Goal: Task Accomplishment & Management: Complete application form

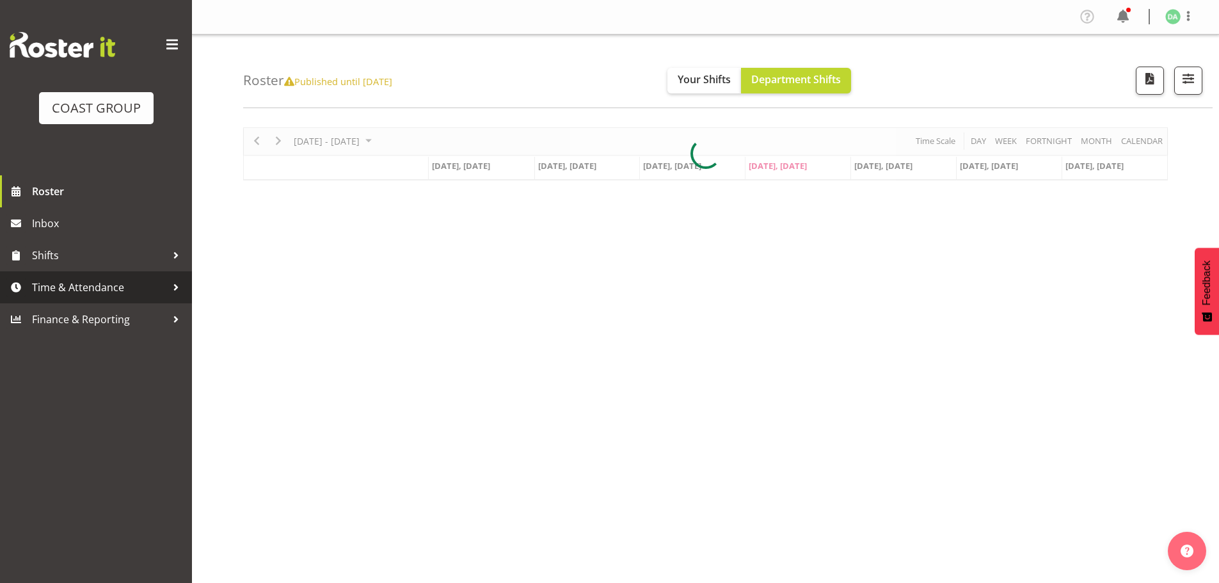
click at [116, 288] on span "Time & Attendance" at bounding box center [99, 287] width 134 height 19
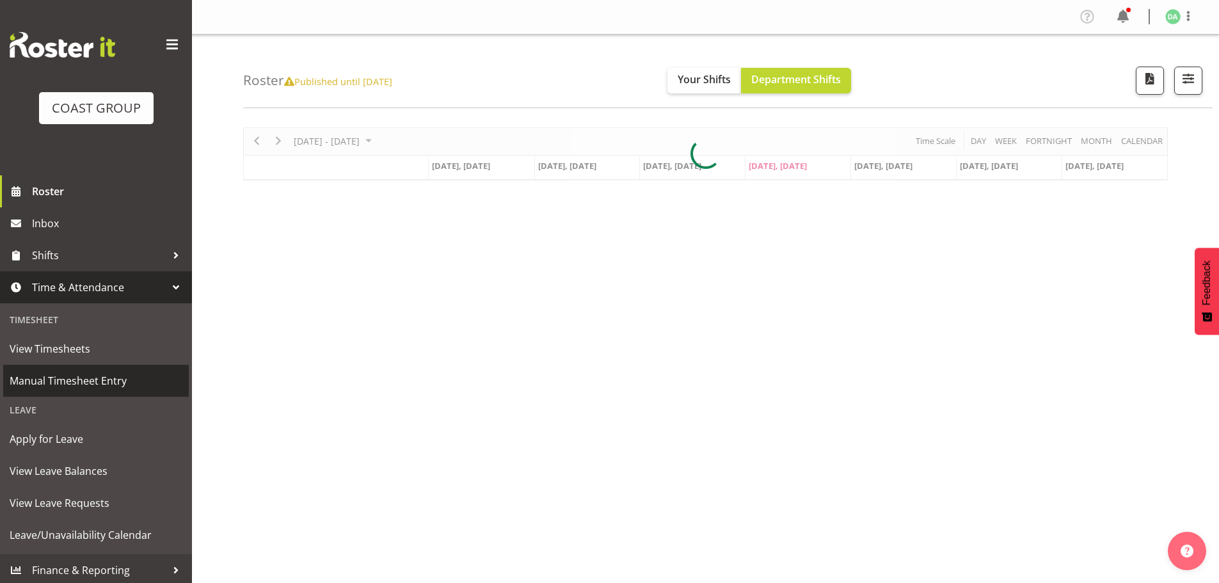
click at [78, 381] on span "Manual Timesheet Entry" at bounding box center [96, 380] width 173 height 19
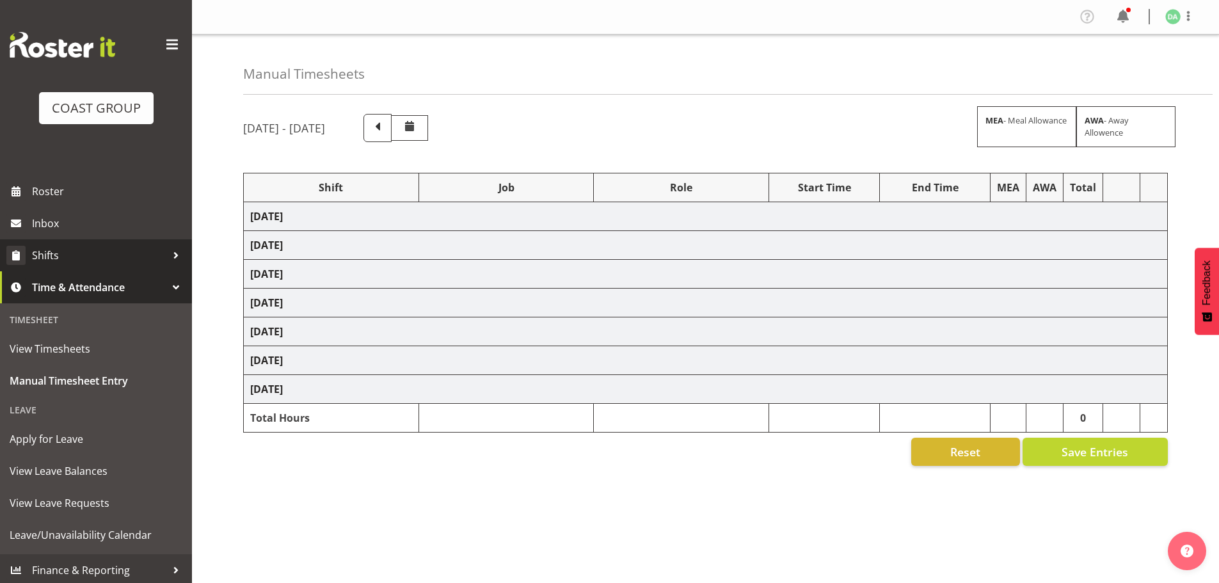
select select "69"
select select "8654"
select select "10753"
select select "10823"
select select "10754"
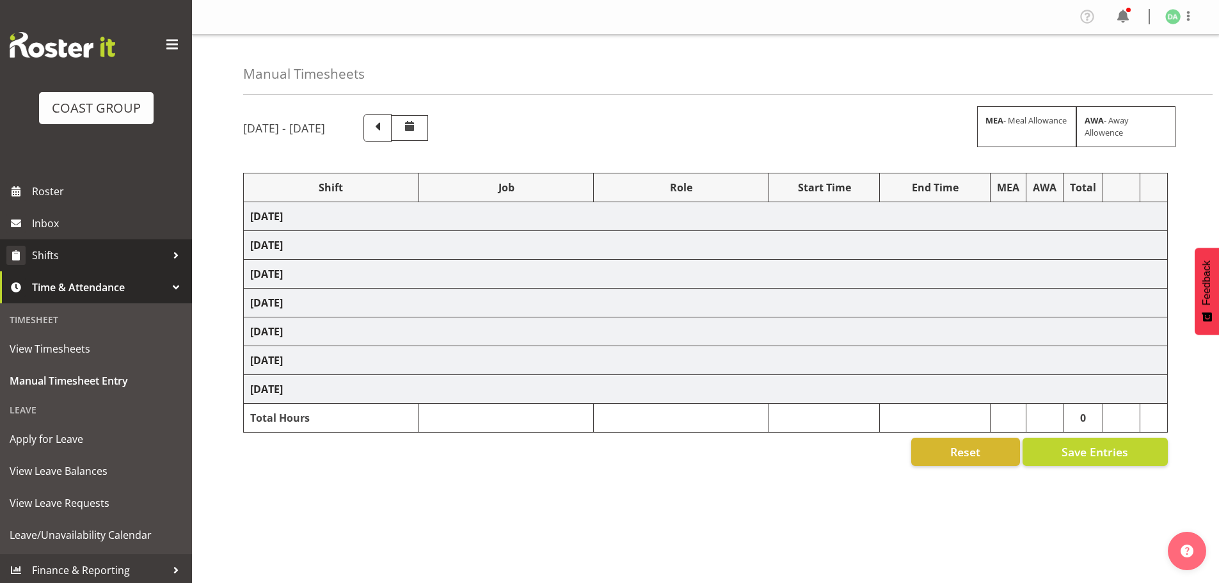
select select "10749"
select select "10744"
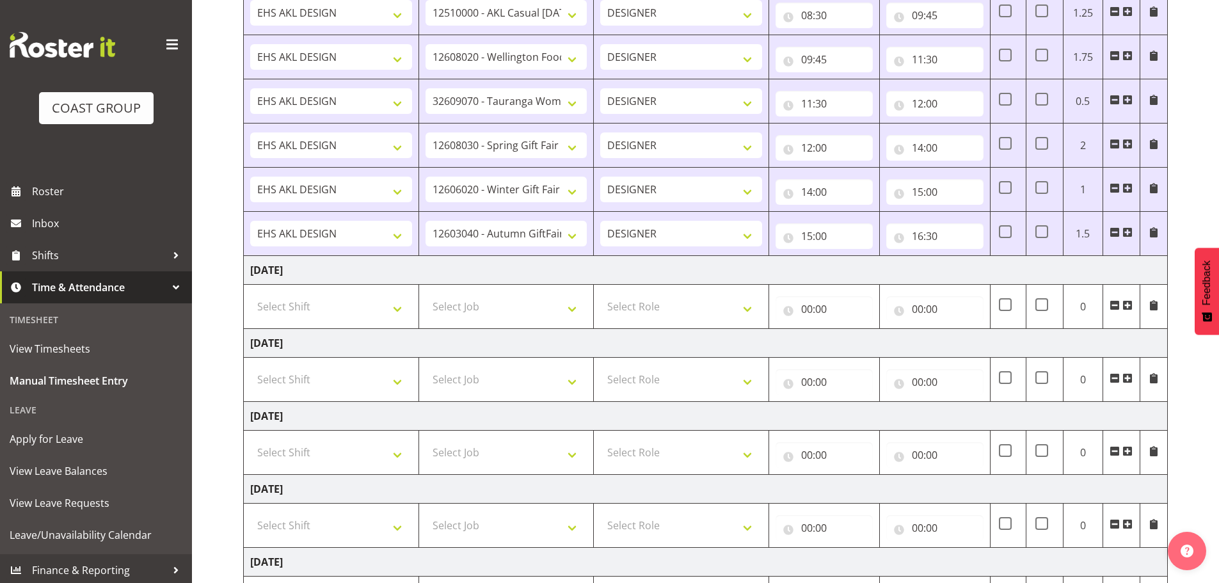
scroll to position [384, 0]
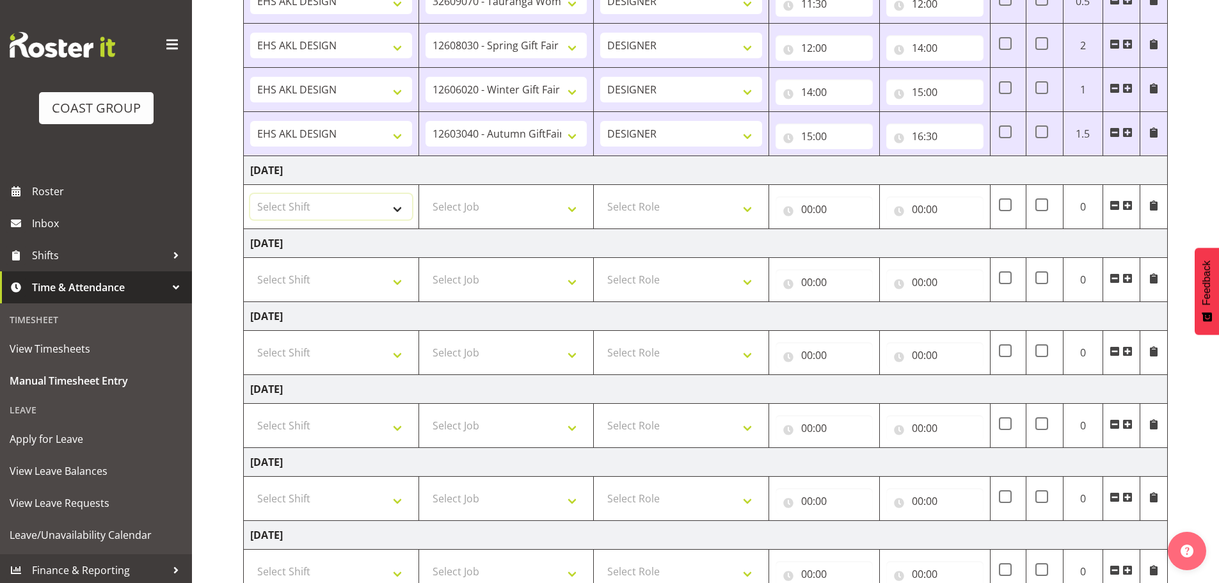
click at [334, 212] on select "Select Shift EHS AKL DESIGN" at bounding box center [331, 207] width 162 height 26
select select "1321"
click at [250, 194] on select "Select Shift EHS AKL DESIGN" at bounding box center [331, 207] width 162 height 26
click at [453, 204] on select "Select Job 1 Carlton Events 1 Carlton Hamilton 1 Carlton Wellington 1 EHS WAREH…" at bounding box center [506, 207] width 162 height 26
select select "9906"
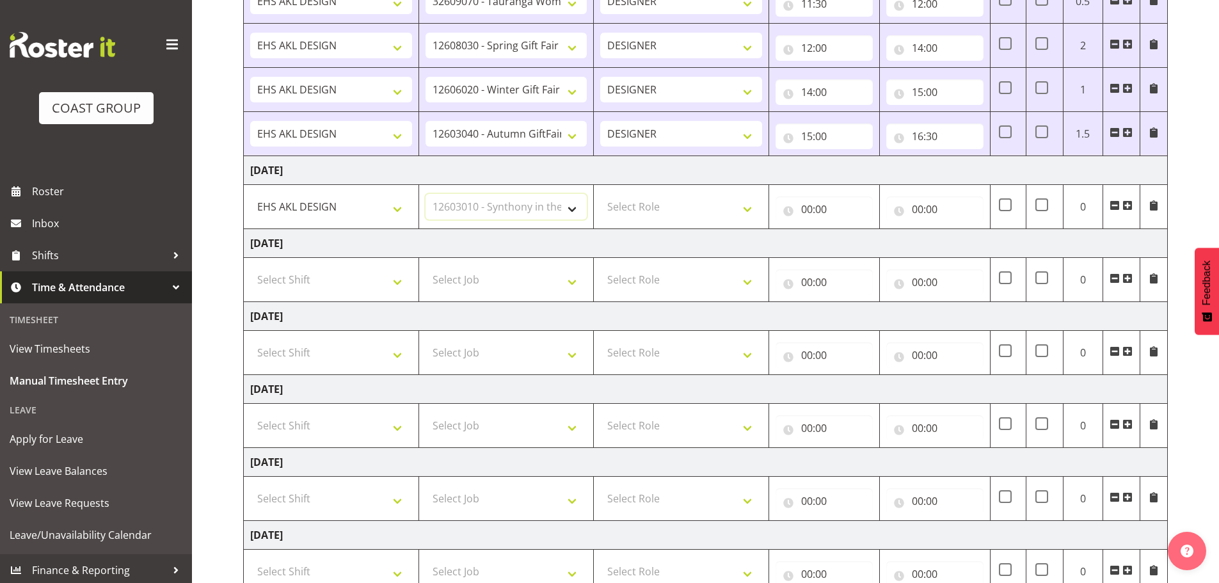
click at [425, 194] on select "Select Job 1 Carlton Events 1 Carlton Hamilton 1 Carlton Wellington 1 EHS WAREH…" at bounding box center [506, 207] width 162 height 26
click at [669, 203] on select "Select Role DESIGNER Designer" at bounding box center [681, 207] width 162 height 26
drag, startPoint x: 666, startPoint y: 217, endPoint x: 668, endPoint y: 225, distance: 7.2
click at [666, 217] on select "Select Role DESIGNER Designer" at bounding box center [681, 207] width 162 height 26
click at [672, 208] on select "Select Role DESIGNER Designer" at bounding box center [681, 207] width 162 height 26
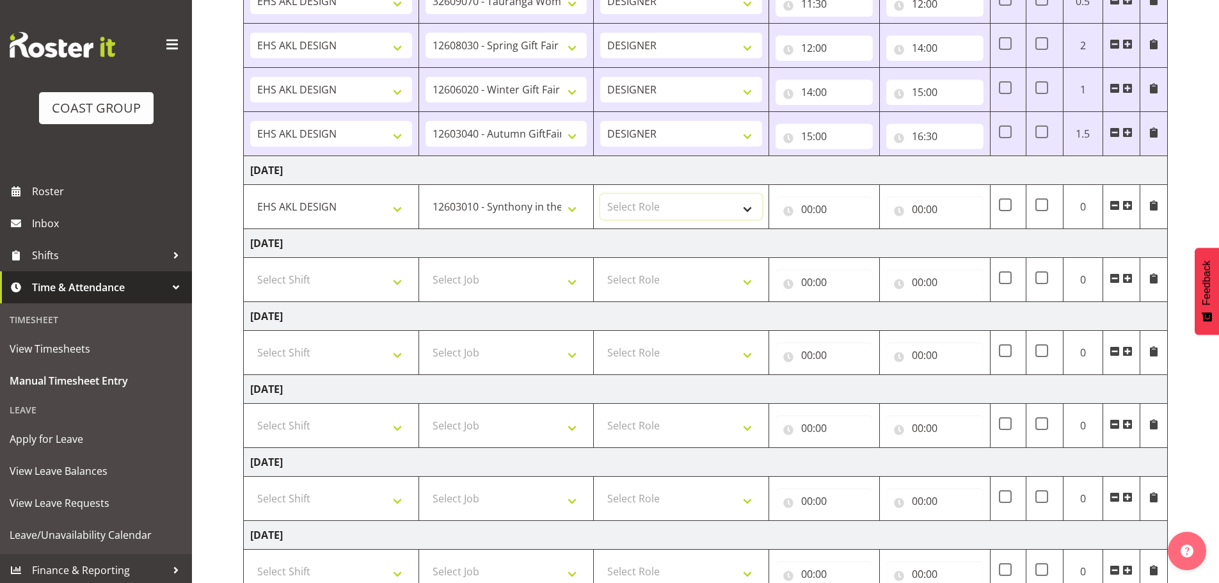
select select "215"
click at [600, 194] on select "Select Role DESIGNER Designer" at bounding box center [681, 207] width 162 height 26
click at [810, 204] on input "00:00" at bounding box center [823, 209] width 97 height 26
click at [853, 247] on select "00 01 02 03 04 05 06 07 08 09 10 11 12 13 14 15 16 17 18 19 20 21 22 23" at bounding box center [862, 243] width 29 height 26
select select "8"
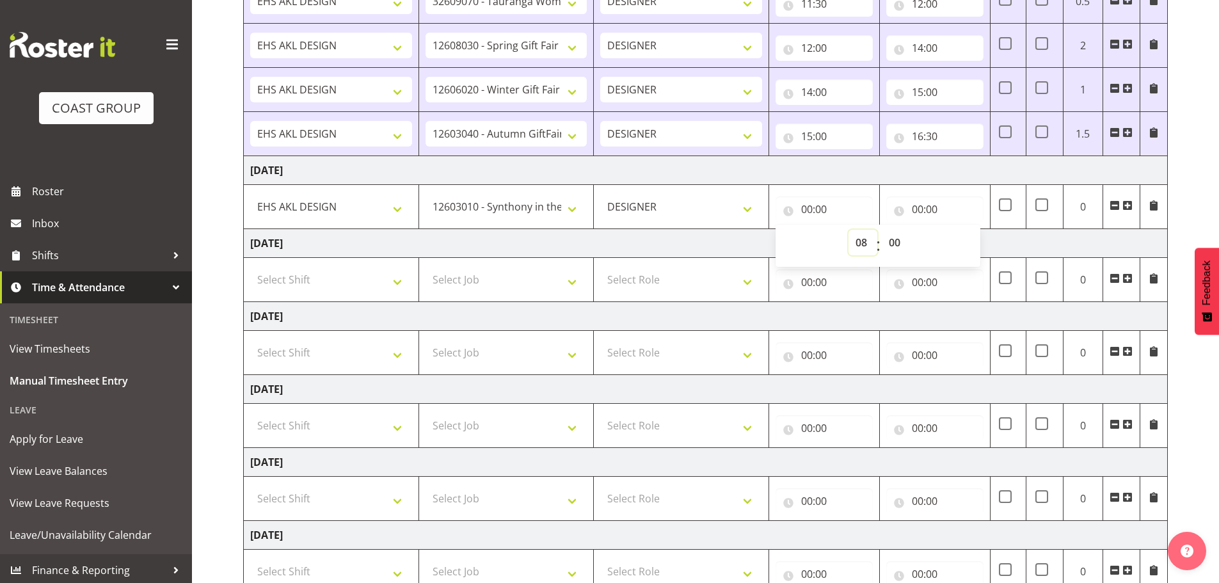
click at [848, 230] on select "00 01 02 03 04 05 06 07 08 09 10 11 12 13 14 15 16 17 18 19 20 21 22 23" at bounding box center [862, 243] width 29 height 26
type input "08:00"
click at [920, 209] on input "00:00" at bounding box center [934, 209] width 97 height 26
click at [966, 240] on select "00 01 02 03 04 05 06 07 08 09 10 11 12 13 14 15 16 17 18 19 20 21 22 23" at bounding box center [973, 243] width 29 height 26
select select "12"
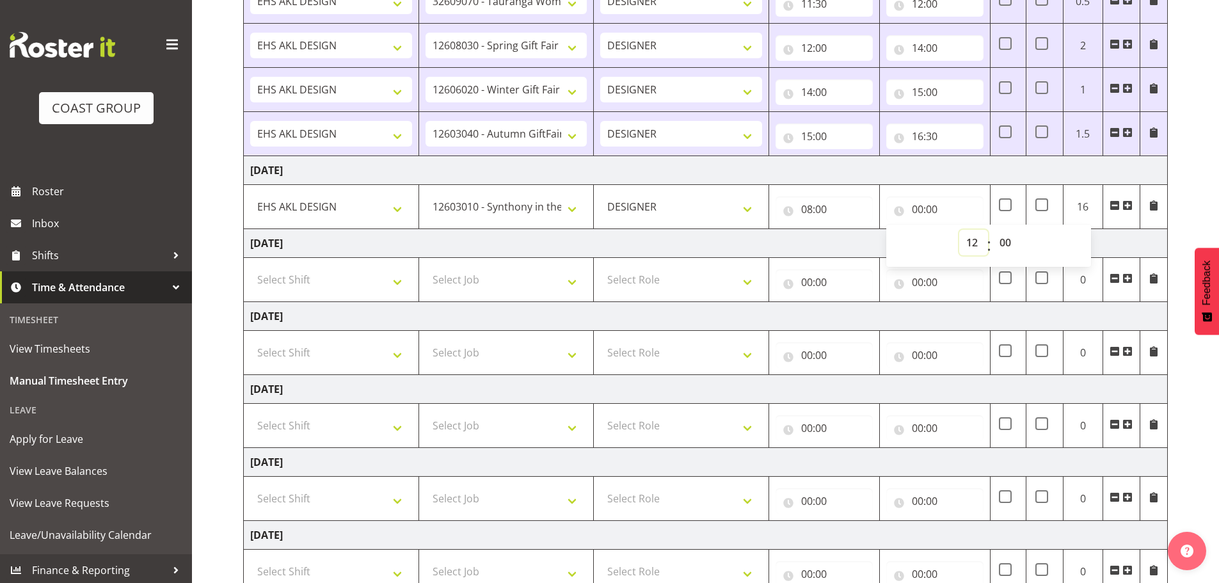
click at [959, 230] on select "00 01 02 03 04 05 06 07 08 09 10 11 12 13 14 15 16 17 18 19 20 21 22 23" at bounding box center [973, 243] width 29 height 26
type input "12:00"
click at [1127, 207] on span at bounding box center [1127, 205] width 10 height 10
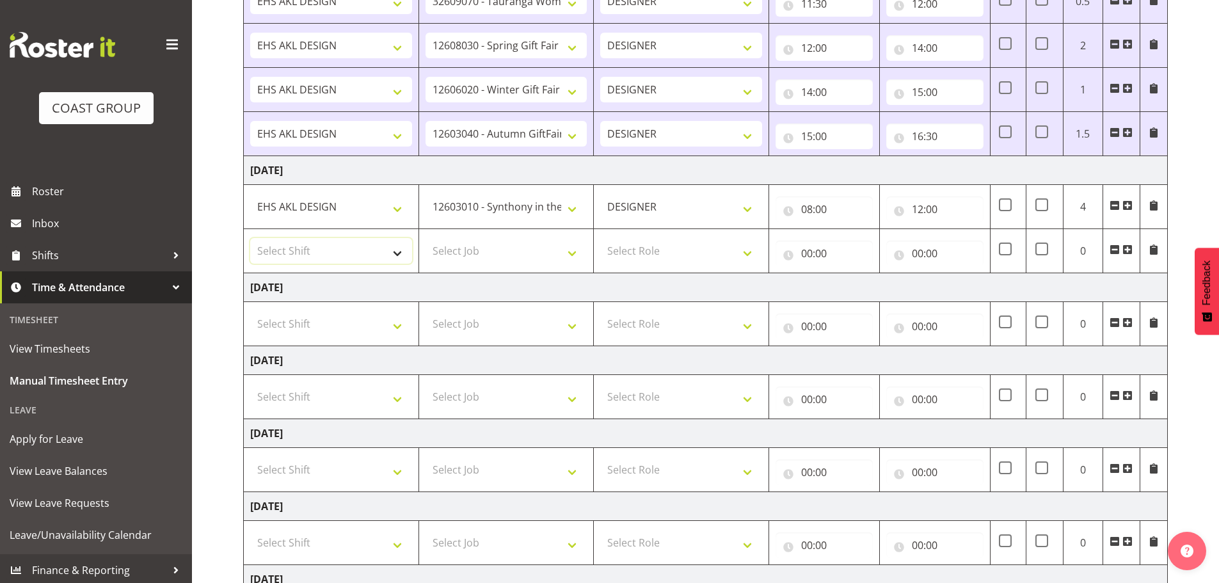
click at [331, 262] on select "Select Shift EHS AKL DESIGN" at bounding box center [331, 251] width 162 height 26
select select "1321"
click at [250, 238] on select "Select Shift EHS AKL DESIGN" at bounding box center [331, 251] width 162 height 26
click at [462, 248] on select "Select Job 1 Carlton Events 1 Carlton Hamilton 1 Carlton Wellington 1 EHS WAREH…" at bounding box center [506, 251] width 162 height 26
click at [425, 238] on select "Select Job 1 Carlton Events 1 Carlton Hamilton 1 Carlton Wellington 1 EHS WAREH…" at bounding box center [506, 251] width 162 height 26
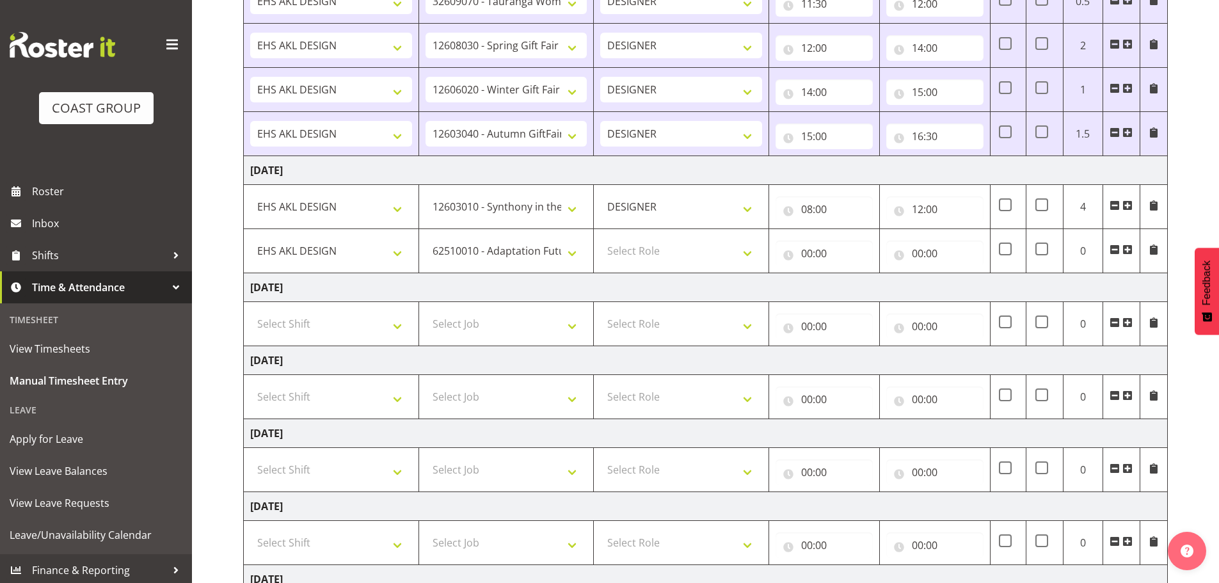
click at [488, 264] on td "1 Carlton Events 1 Carlton Hamilton 1 Carlton Wellington 1 EHS WAREHOUSE/OFFICE…" at bounding box center [505, 251] width 175 height 44
click at [510, 252] on select "1 Carlton Events 1 Carlton Hamilton 1 Carlton Wellington 1 EHS WAREHOUSE/OFFICE…" at bounding box center [506, 251] width 162 height 26
select select "9358"
click at [425, 238] on select "1 Carlton Events 1 Carlton Hamilton 1 Carlton Wellington 1 EHS WAREHOUSE/OFFICE…" at bounding box center [506, 251] width 162 height 26
drag, startPoint x: 607, startPoint y: 260, endPoint x: 615, endPoint y: 262, distance: 8.5
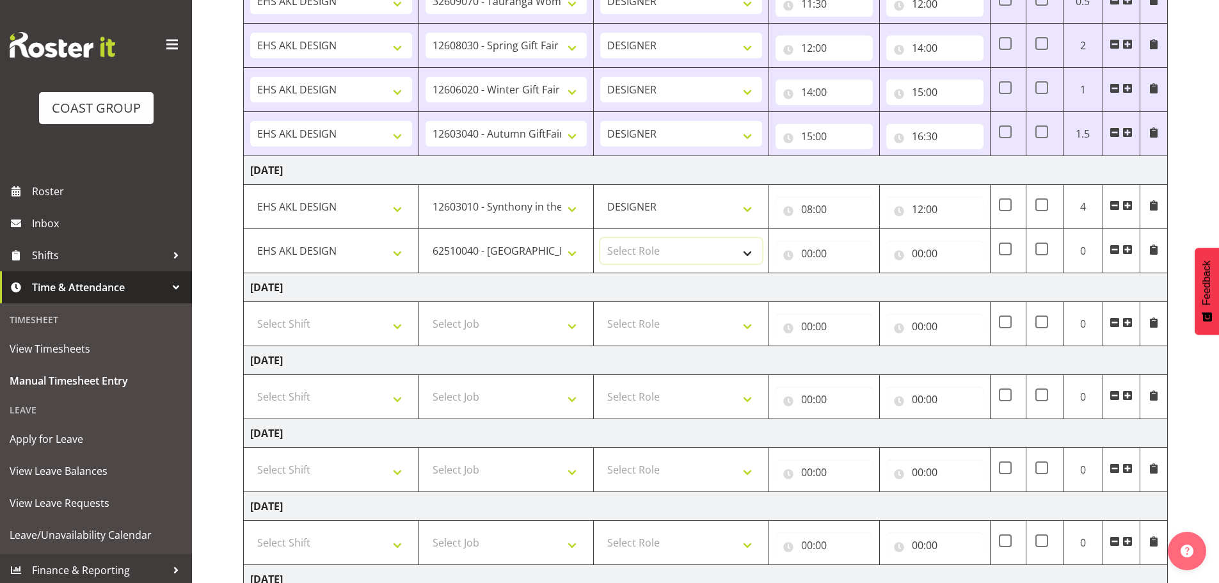
click at [607, 260] on select "Select Role DESIGNER Designer" at bounding box center [681, 251] width 162 height 26
select select "215"
click at [600, 238] on select "Select Role DESIGNER Designer" at bounding box center [681, 251] width 162 height 26
click at [837, 242] on input "00:00" at bounding box center [823, 254] width 97 height 26
click at [855, 297] on select "00 01 02 03 04 05 06 07 08 09 10 11 12 13 14 15 16 17 18 19 20 21 22 23" at bounding box center [862, 287] width 29 height 26
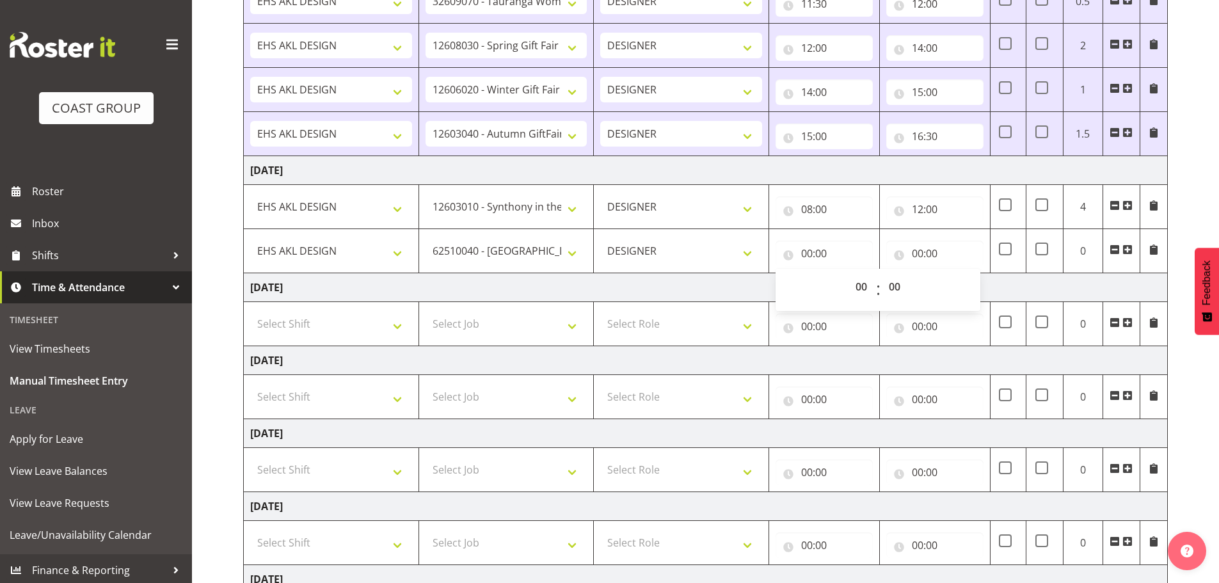
drag, startPoint x: 751, startPoint y: 292, endPoint x: 766, endPoint y: 290, distance: 15.5
click at [751, 292] on td "Friday 10th October 2025" at bounding box center [706, 287] width 924 height 29
click at [819, 246] on input "00:00" at bounding box center [823, 254] width 97 height 26
click at [864, 290] on select "00 01 02 03 04 05 06 07 08 09 10 11 12 13 14 15 16 17 18 19 20 21 22 23" at bounding box center [862, 287] width 29 height 26
click at [931, 205] on input "12:00" at bounding box center [934, 209] width 97 height 26
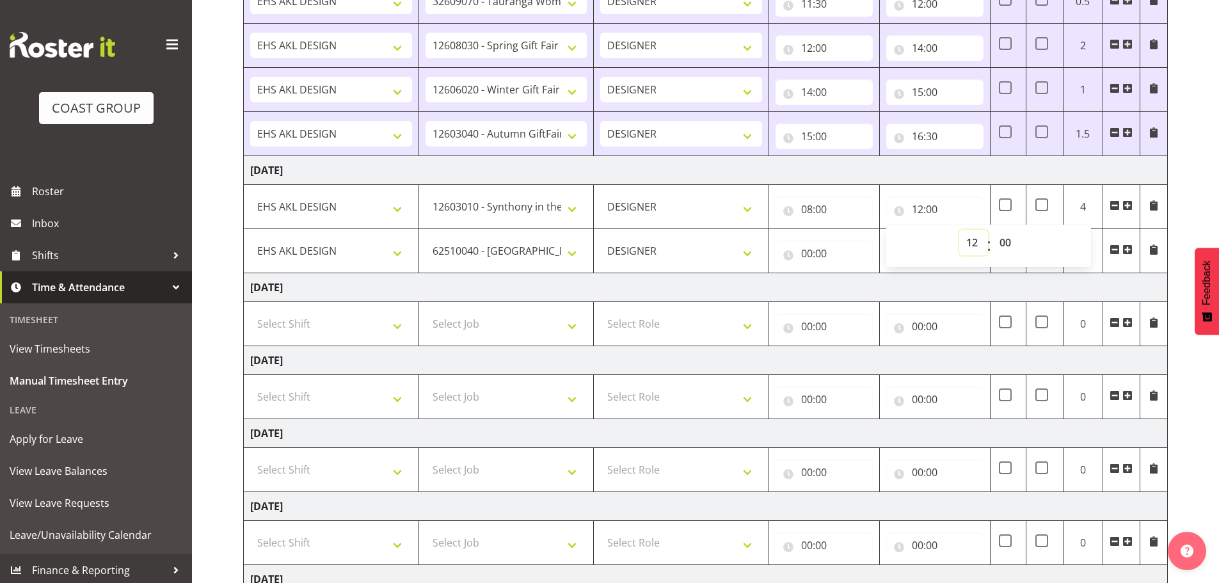
click at [977, 239] on select "00 01 02 03 04 05 06 07 08 09 10 11 12 13 14 15 16 17 18 19 20 21 22 23" at bounding box center [973, 243] width 29 height 26
select select "13"
click at [959, 230] on select "00 01 02 03 04 05 06 07 08 09 10 11 12 13 14 15 16 17 18 19 20 21 22 23" at bounding box center [973, 243] width 29 height 26
type input "13:00"
click at [832, 243] on input "00:00" at bounding box center [823, 254] width 97 height 26
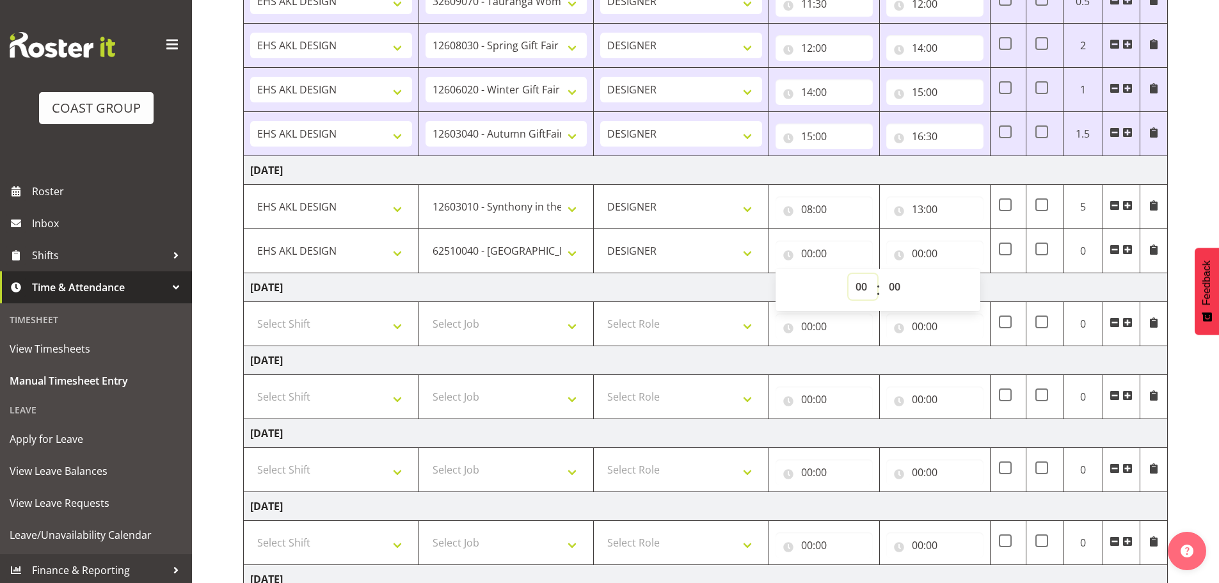
click at [861, 286] on select "00 01 02 03 04 05 06 07 08 09 10 11 12 13 14 15 16 17 18 19 20 21 22 23" at bounding box center [862, 287] width 29 height 26
select select "13"
click at [848, 274] on select "00 01 02 03 04 05 06 07 08 09 10 11 12 13 14 15 16 17 18 19 20 21 22 23" at bounding box center [862, 287] width 29 height 26
type input "13:00"
click at [913, 239] on div "00:00 00 01 02 03 04 05 06 07 08 09 10 11 12 13 14 15 16 17 18 19 20 21 22 23 :…" at bounding box center [934, 250] width 97 height 31
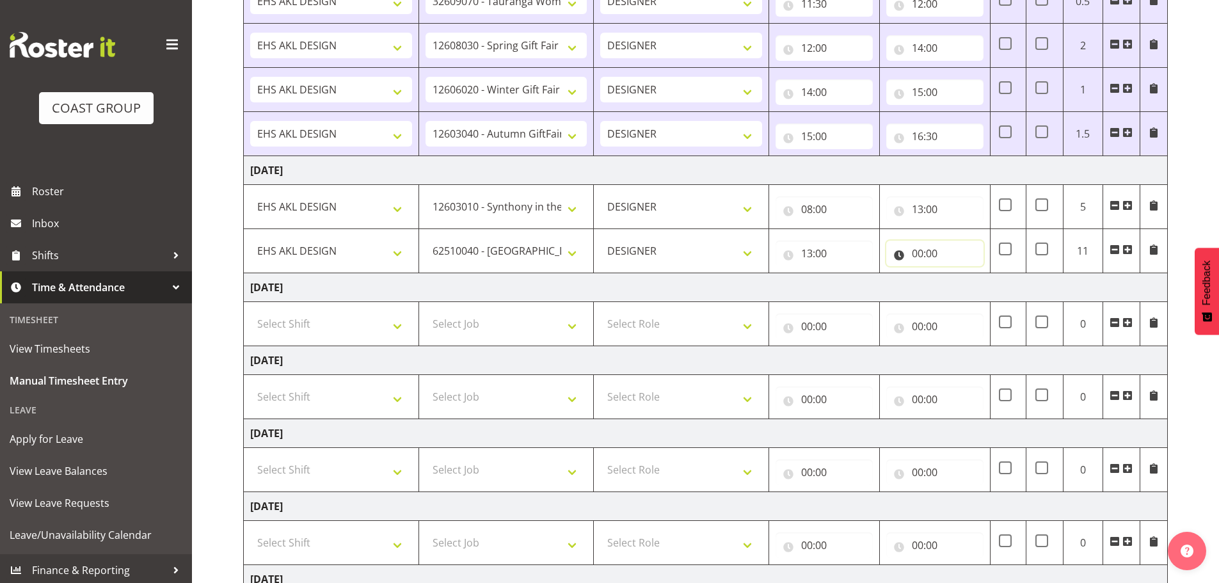
click at [928, 256] on input "00:00" at bounding box center [934, 254] width 97 height 26
drag, startPoint x: 971, startPoint y: 288, endPoint x: 971, endPoint y: 279, distance: 9.6
click at [971, 288] on select "00 01 02 03 04 05 06 07 08 09 10 11 12 13 14 15 16 17 18 19 20 21 22 23" at bounding box center [973, 287] width 29 height 26
select select "14"
click at [959, 274] on select "00 01 02 03 04 05 06 07 08 09 10 11 12 13 14 15 16 17 18 19 20 21 22 23" at bounding box center [973, 287] width 29 height 26
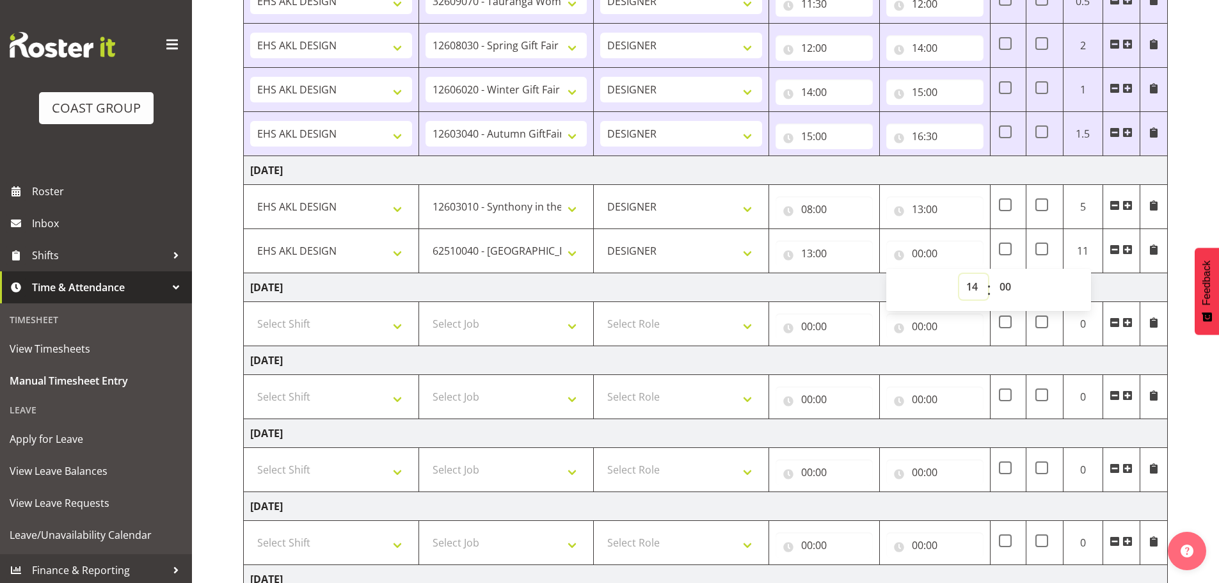
type input "14:00"
click at [1124, 248] on span at bounding box center [1127, 249] width 10 height 10
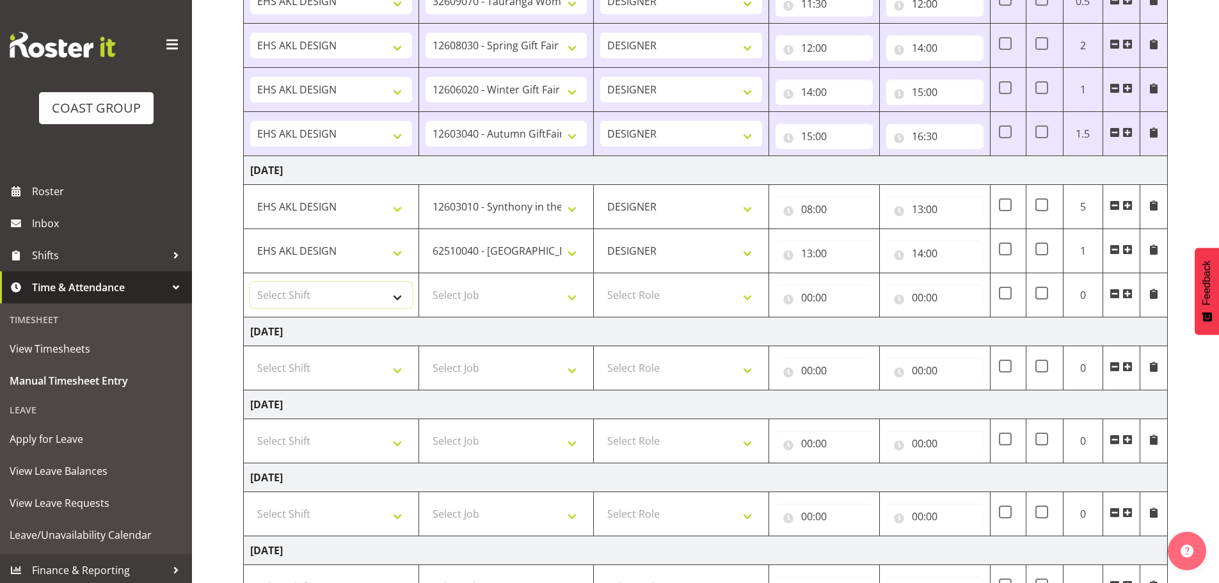
click at [353, 297] on select "Select Shift EHS AKL DESIGN" at bounding box center [331, 295] width 162 height 26
select select "1321"
click at [250, 282] on select "Select Shift EHS AKL DESIGN" at bounding box center [331, 295] width 162 height 26
click at [462, 296] on select "Select Job 1 Carlton Events 1 Carlton Hamilton 1 Carlton Wellington 1 EHS WAREH…" at bounding box center [506, 295] width 162 height 26
select select "9906"
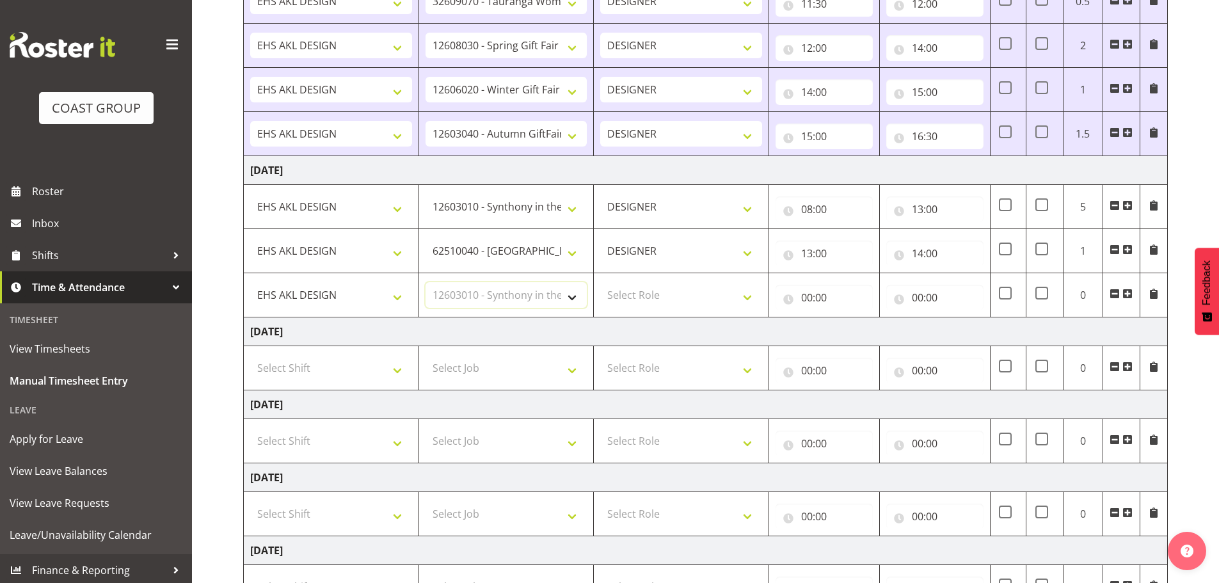
click at [425, 282] on select "Select Job 1 Carlton Events 1 Carlton Hamilton 1 Carlton Wellington 1 EHS WAREH…" at bounding box center [506, 295] width 162 height 26
click at [651, 303] on select "Select Role DESIGNER Designer" at bounding box center [681, 295] width 162 height 26
select select "215"
click at [600, 282] on select "Select Role DESIGNER Designer" at bounding box center [681, 295] width 162 height 26
click at [833, 301] on input "00:00" at bounding box center [823, 298] width 97 height 26
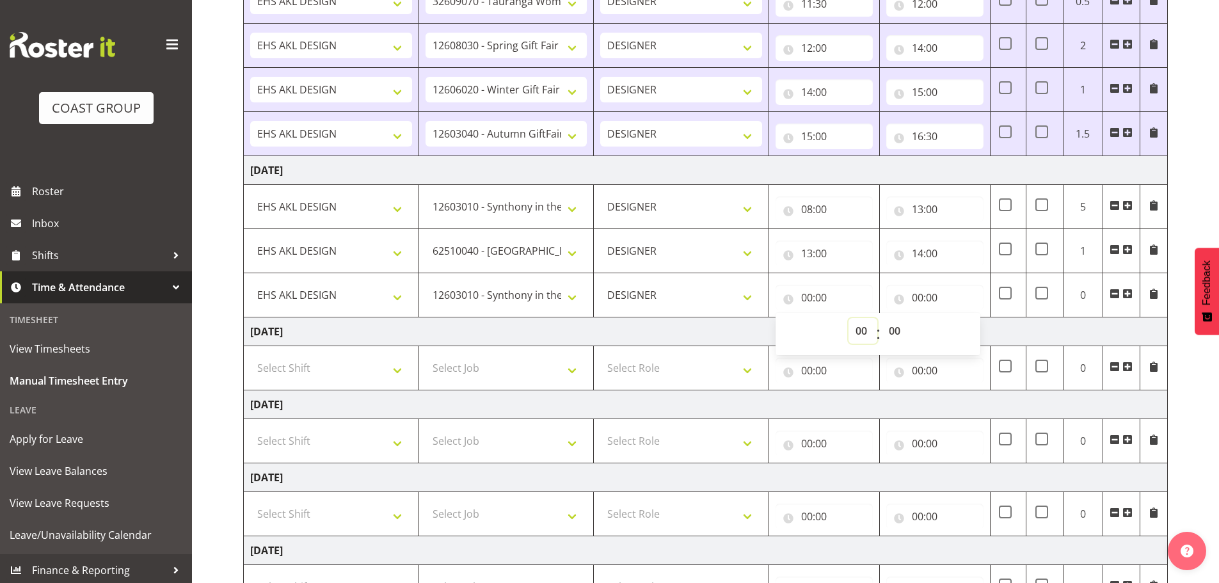
click at [853, 333] on select "00 01 02 03 04 05 06 07 08 09 10 11 12 13 14 15 16 17 18 19 20 21 22 23" at bounding box center [862, 331] width 29 height 26
select select "13"
click at [848, 318] on select "00 01 02 03 04 05 06 07 08 09 10 11 12 13 14 15 16 17 18 19 20 21 22 23" at bounding box center [862, 331] width 29 height 26
type input "13:00"
click at [860, 328] on select "00 01 02 03 04 05 06 07 08 09 10 11 12 13 14 15 16 17 18 19 20 21 22 23" at bounding box center [862, 331] width 29 height 26
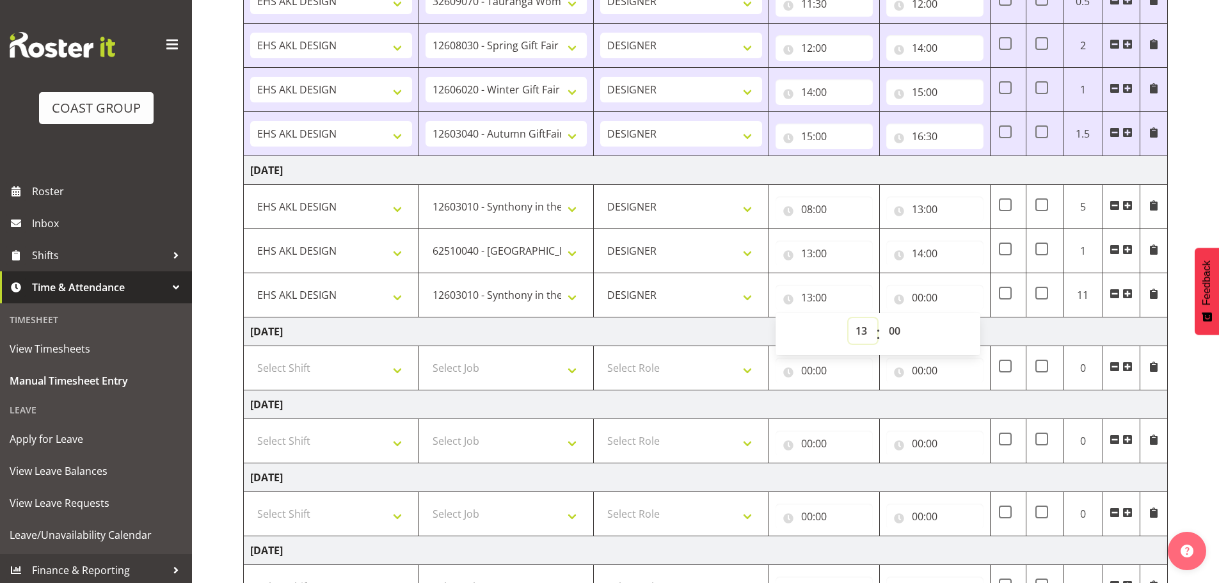
select select "14"
click at [848, 318] on select "00 01 02 03 04 05 06 07 08 09 10 11 12 13 14 15 16 17 18 19 20 21 22 23" at bounding box center [862, 331] width 29 height 26
type input "14:00"
click at [923, 296] on input "00:00" at bounding box center [934, 298] width 97 height 26
click at [972, 333] on select "00 01 02 03 04 05 06 07 08 09 10 11 12 13 14 15 16 17 18 19 20 21 22 23" at bounding box center [973, 331] width 29 height 26
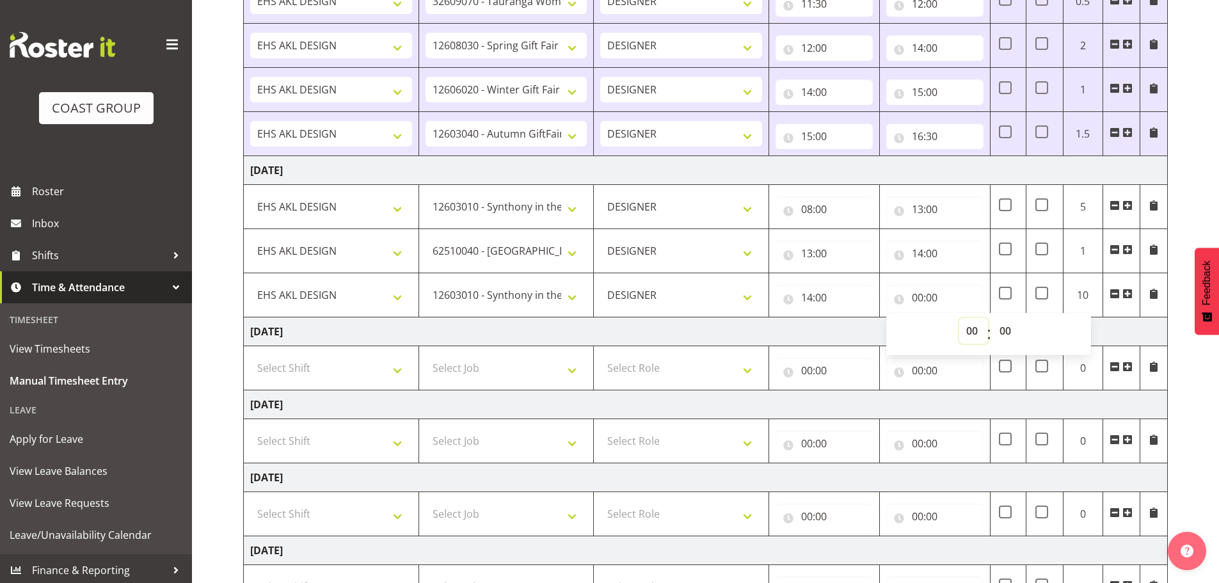
select select "15"
click at [959, 318] on select "00 01 02 03 04 05 06 07 08 09 10 11 12 13 14 15 16 17 18 19 20 21 22 23" at bounding box center [973, 331] width 29 height 26
type input "15:00"
click at [1123, 296] on span at bounding box center [1127, 293] width 10 height 10
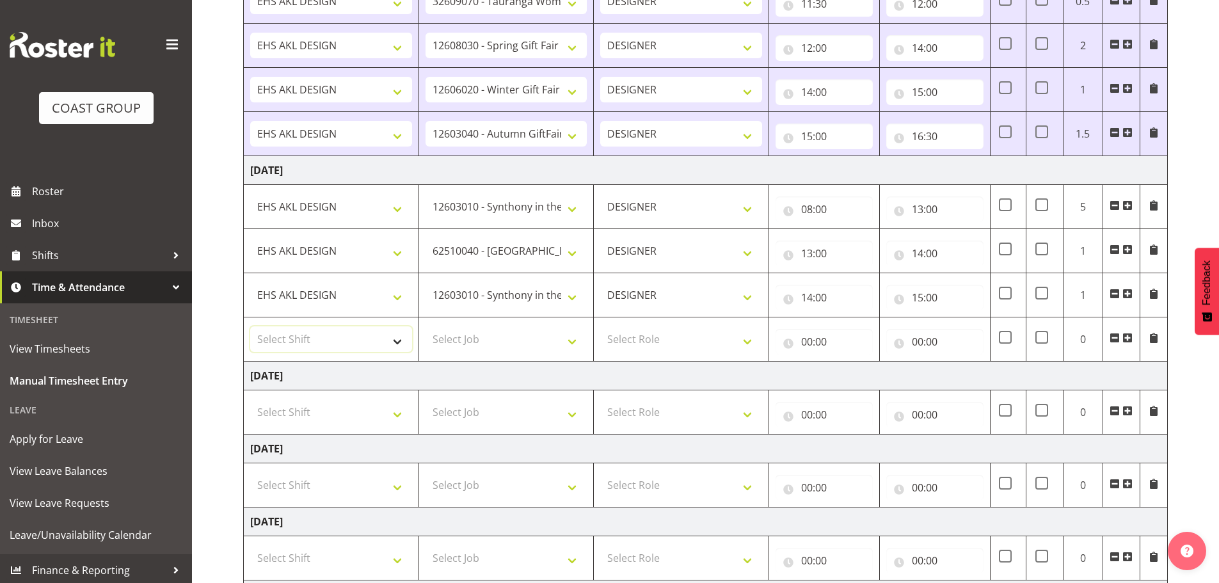
click at [337, 345] on select "Select Shift EHS AKL DESIGN" at bounding box center [331, 339] width 162 height 26
select select "1321"
click at [250, 326] on select "Select Shift EHS AKL DESIGN" at bounding box center [331, 339] width 162 height 26
click at [462, 336] on select "Select Job 1 Carlton Events 1 Carlton Hamilton 1 Carlton Wellington 1 EHS WAREH…" at bounding box center [506, 339] width 162 height 26
select select "10489"
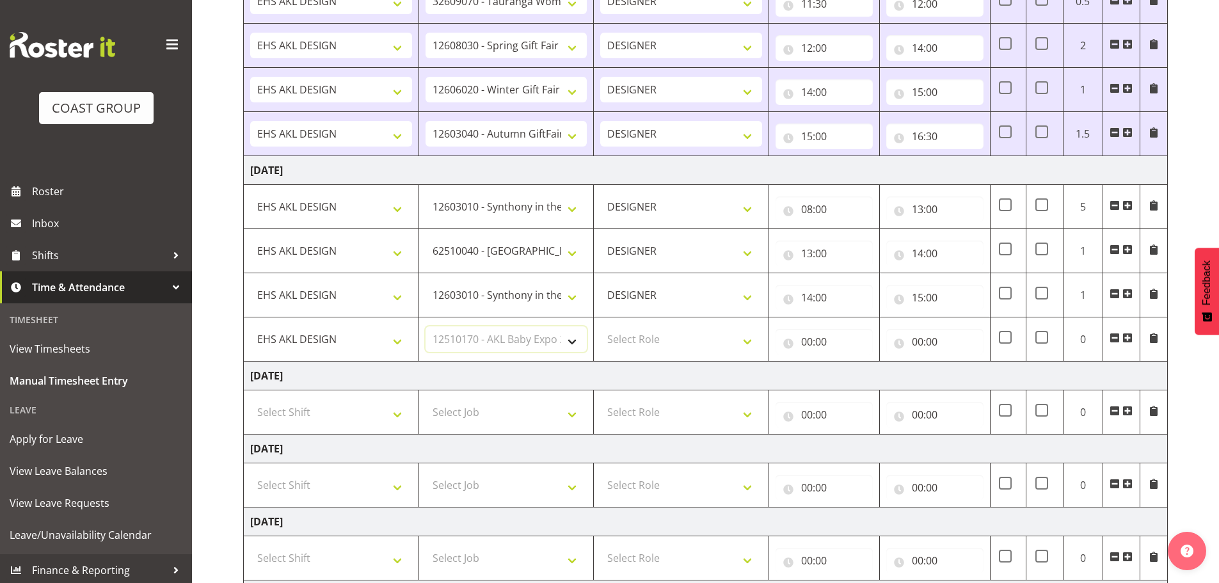
click at [425, 326] on select "Select Job 1 Carlton Events 1 Carlton Hamilton 1 Carlton Wellington 1 EHS WAREH…" at bounding box center [506, 339] width 162 height 26
click at [674, 335] on select "Select Role DESIGNER Designer" at bounding box center [681, 339] width 162 height 26
select select "215"
click at [600, 326] on select "Select Role DESIGNER Designer" at bounding box center [681, 339] width 162 height 26
click at [846, 342] on input "00:00" at bounding box center [823, 342] width 97 height 26
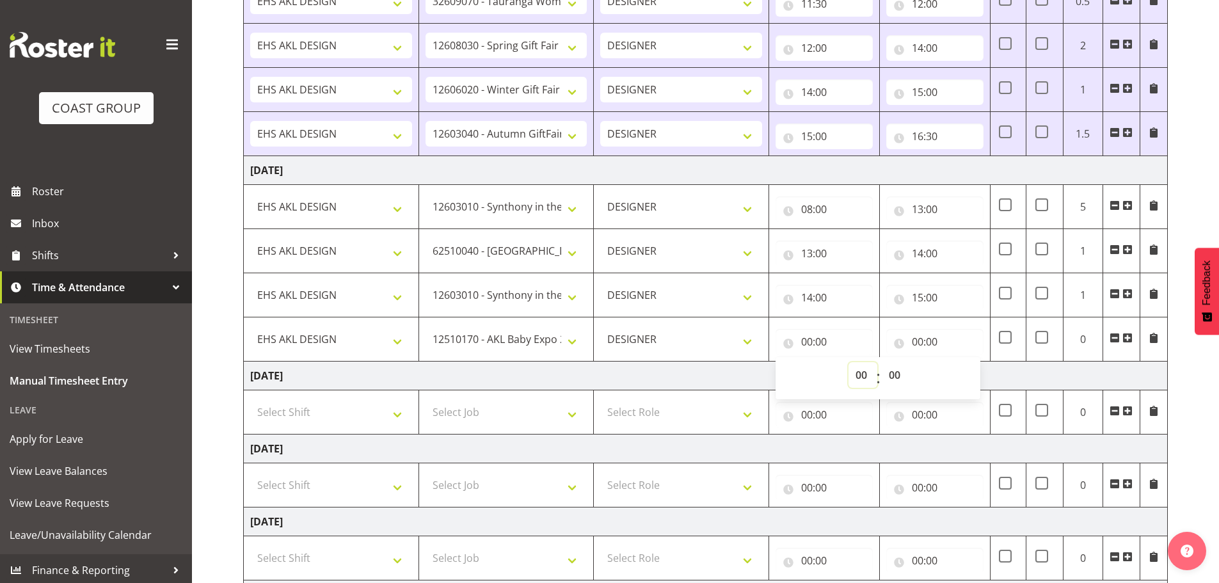
click at [853, 377] on select "00 01 02 03 04 05 06 07 08 09 10 11 12 13 14 15 16 17 18 19 20 21 22 23" at bounding box center [862, 375] width 29 height 26
select select "15"
click at [848, 362] on select "00 01 02 03 04 05 06 07 08 09 10 11 12 13 14 15 16 17 18 19 20 21 22 23" at bounding box center [862, 375] width 29 height 26
type input "15:00"
click at [926, 345] on input "00:00" at bounding box center [934, 342] width 97 height 26
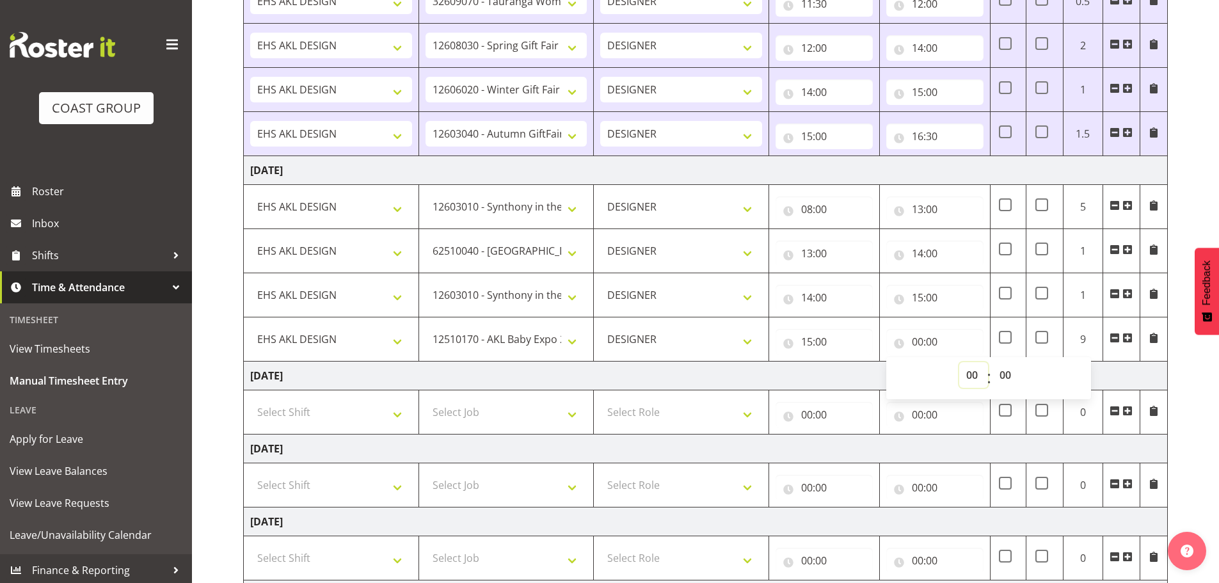
drag, startPoint x: 984, startPoint y: 377, endPoint x: 977, endPoint y: 377, distance: 7.7
click at [984, 377] on select "00 01 02 03 04 05 06 07 08 09 10 11 12 13 14 15 16 17 18 19 20 21 22 23" at bounding box center [973, 375] width 29 height 26
select select "15"
click at [959, 362] on select "00 01 02 03 04 05 06 07 08 09 10 11 12 13 14 15 16 17 18 19 20 21 22 23" at bounding box center [973, 375] width 29 height 26
type input "15:00"
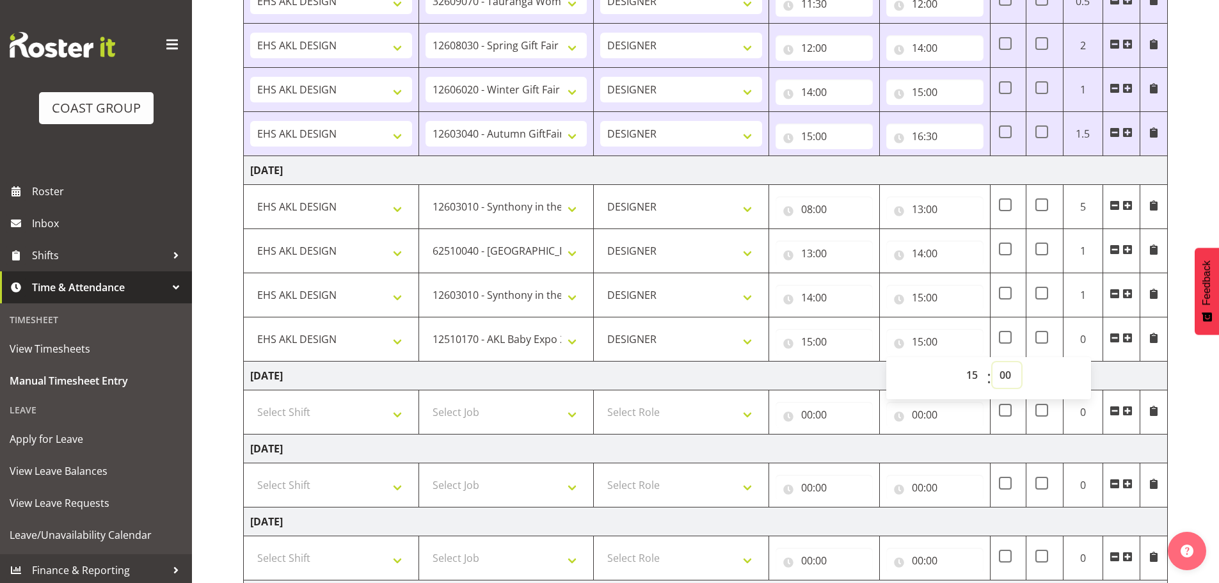
drag, startPoint x: 998, startPoint y: 377, endPoint x: 1008, endPoint y: 363, distance: 17.4
click at [998, 377] on select "00 01 02 03 04 05 06 07 08 09 10 11 12 13 14 15 16 17 18 19 20 21 22 23 24 25 2…" at bounding box center [1006, 375] width 29 height 26
select select "30"
click at [992, 362] on select "00 01 02 03 04 05 06 07 08 09 10 11 12 13 14 15 16 17 18 19 20 21 22 23 24 25 2…" at bounding box center [1006, 375] width 29 height 26
type input "15:30"
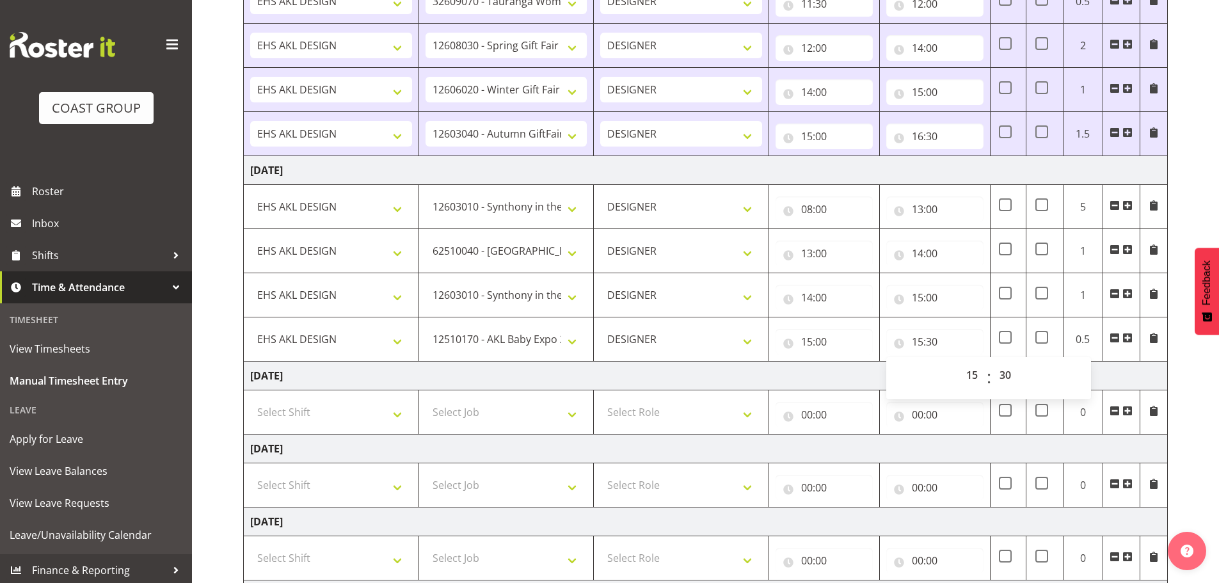
click at [1123, 335] on span at bounding box center [1127, 338] width 10 height 10
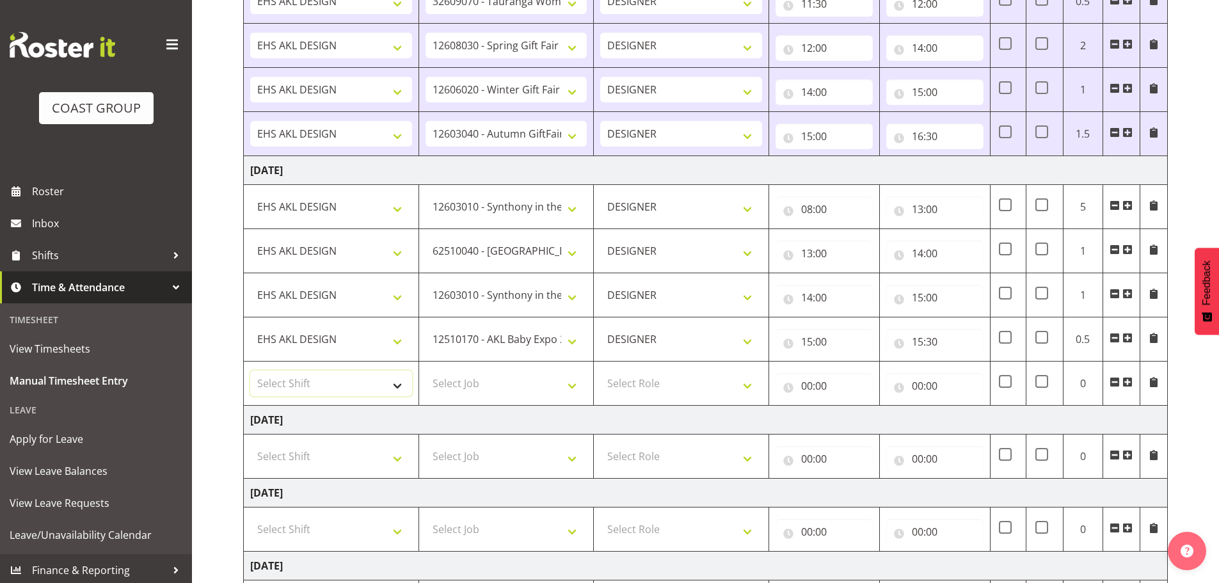
click at [335, 377] on select "Select Shift EHS AKL DESIGN" at bounding box center [331, 383] width 162 height 26
select select "1321"
click at [250, 370] on select "Select Shift EHS AKL DESIGN" at bounding box center [331, 383] width 162 height 26
click at [501, 391] on select "Select Job 1 Carlton Events 1 Carlton Hamilton 1 Carlton Wellington 1 EHS WAREH…" at bounding box center [506, 383] width 162 height 26
select select "69"
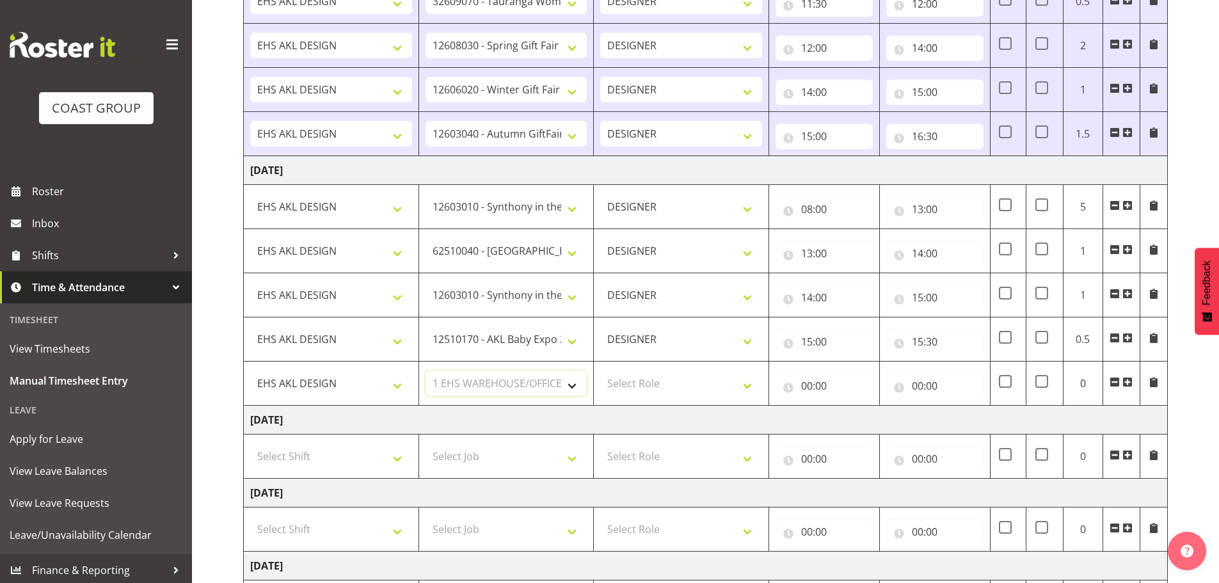
click at [425, 370] on select "Select Job 1 Carlton Events 1 Carlton Hamilton 1 Carlton Wellington 1 EHS WAREH…" at bounding box center [506, 383] width 162 height 26
click at [677, 382] on select "Select Role DESIGNER Designer" at bounding box center [681, 383] width 162 height 26
select select "215"
click at [600, 370] on select "Select Role DESIGNER Designer" at bounding box center [681, 383] width 162 height 26
click at [828, 378] on input "00:00" at bounding box center [823, 386] width 97 height 26
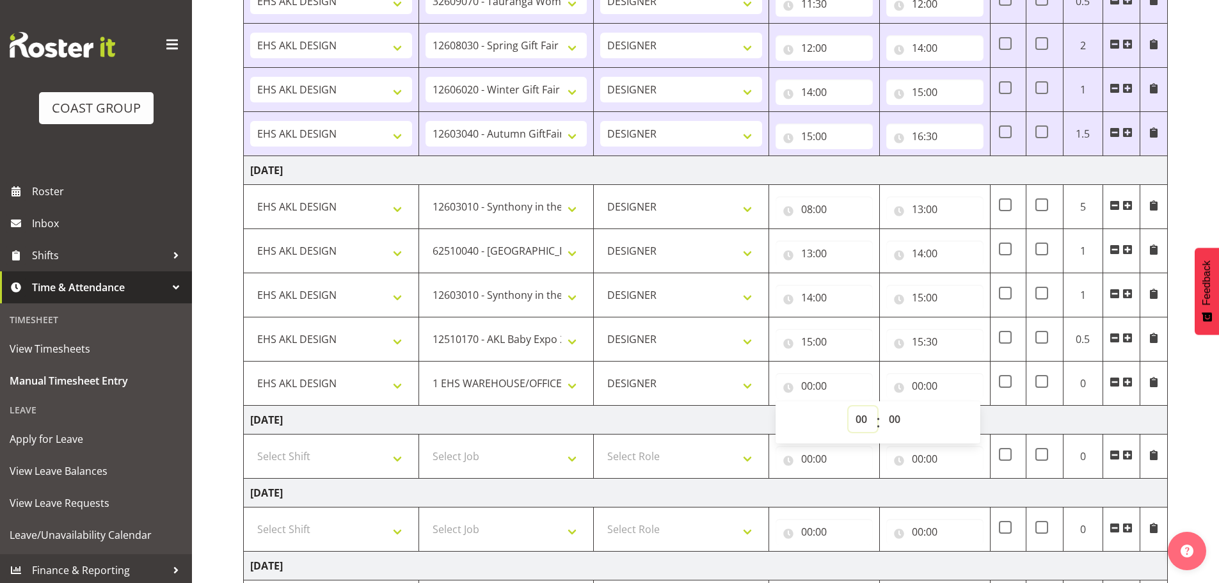
click at [855, 416] on select "00 01 02 03 04 05 06 07 08 09 10 11 12 13 14 15 16 17 18 19 20 21 22 23" at bounding box center [862, 419] width 29 height 26
select select "15"
click at [848, 406] on select "00 01 02 03 04 05 06 07 08 09 10 11 12 13 14 15 16 17 18 19 20 21 22 23" at bounding box center [862, 419] width 29 height 26
type input "15:00"
click at [894, 411] on select "00 01 02 03 04 05 06 07 08 09 10 11 12 13 14 15 16 17 18 19 20 21 22 23 24 25 2…" at bounding box center [895, 419] width 29 height 26
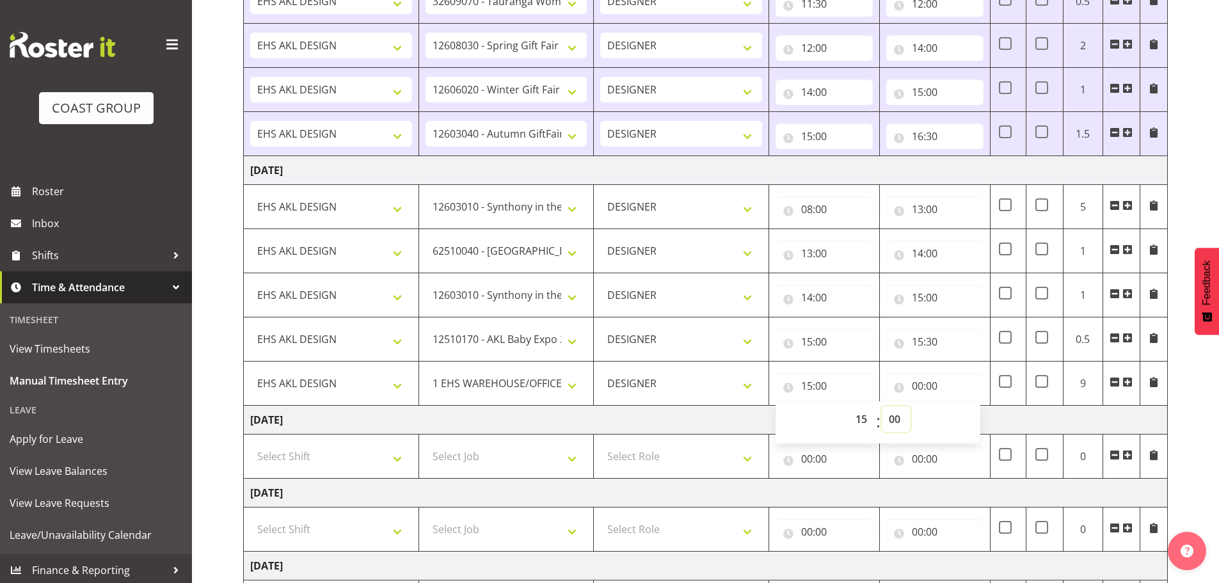
select select "30"
click at [881, 406] on select "00 01 02 03 04 05 06 07 08 09 10 11 12 13 14 15 16 17 18 19 20 21 22 23 24 25 2…" at bounding box center [895, 419] width 29 height 26
type input "15:30"
click at [932, 394] on input "00:00" at bounding box center [934, 386] width 97 height 26
click at [964, 418] on select "00 01 02 03 04 05 06 07 08 09 10 11 12 13 14 15 16 17 18 19 20 21 22 23" at bounding box center [973, 419] width 29 height 26
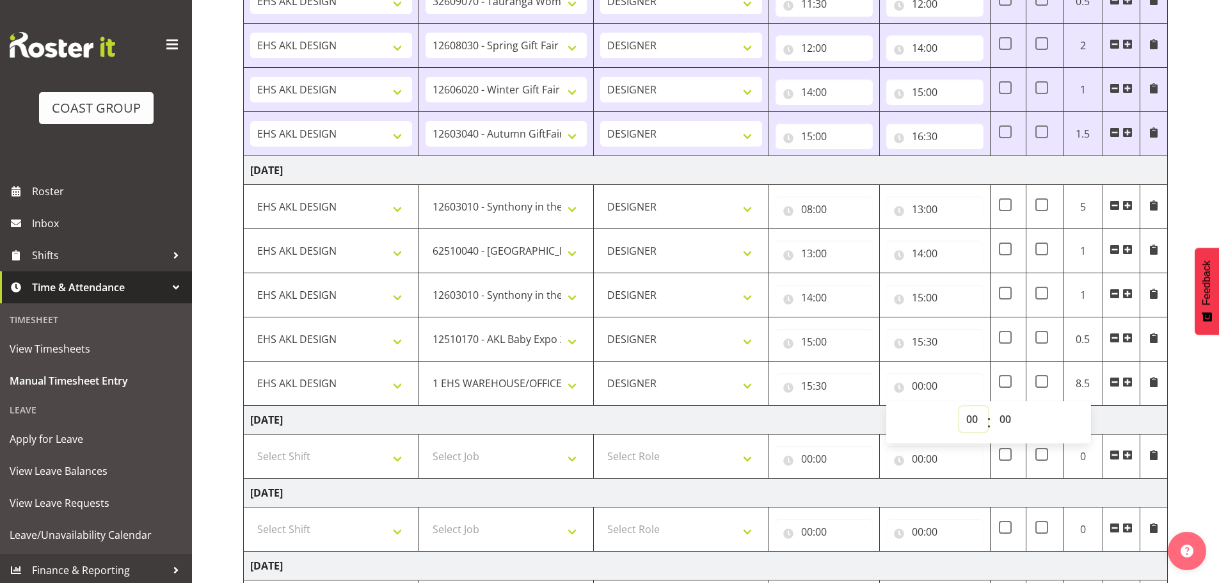
select select "15"
click at [959, 406] on select "00 01 02 03 04 05 06 07 08 09 10 11 12 13 14 15 16 17 18 19 20 21 22 23" at bounding box center [973, 419] width 29 height 26
type input "15:00"
click at [968, 327] on div "15:30 00 01 02 03 04 05 06 07 08 09 10 11 12 13 14 15 16 17 18 19 20 21 22 23 :…" at bounding box center [934, 339] width 97 height 31
click at [916, 394] on input "15:00" at bounding box center [934, 386] width 97 height 26
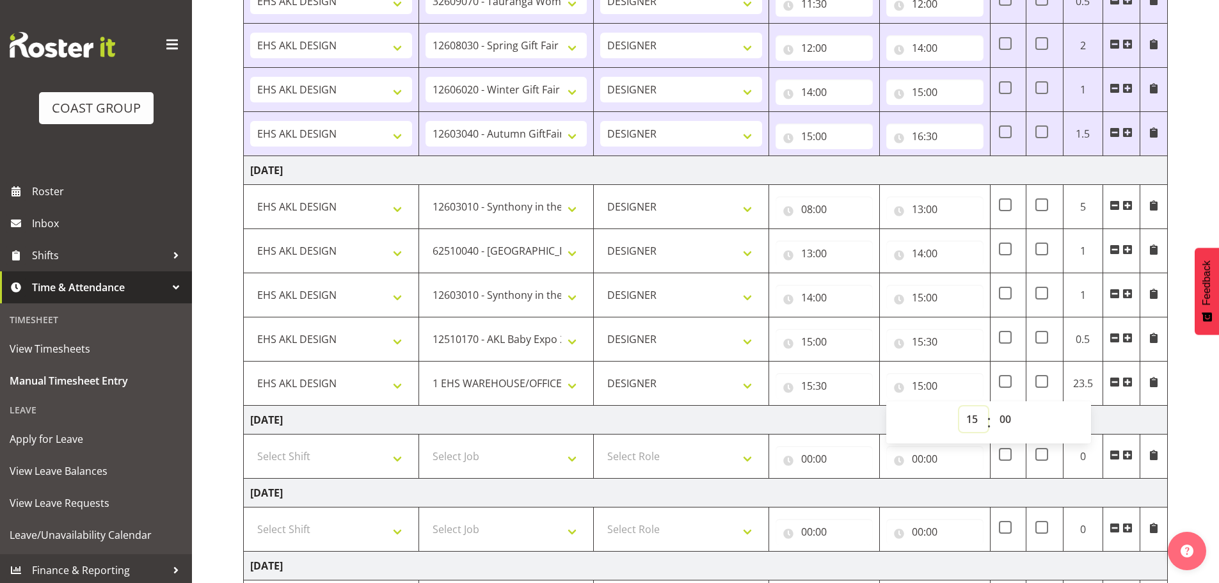
click at [959, 414] on select "00 01 02 03 04 05 06 07 08 09 10 11 12 13 14 15 16 17 18 19 20 21 22 23" at bounding box center [973, 419] width 29 height 26
select select "16"
click at [959, 406] on select "00 01 02 03 04 05 06 07 08 09 10 11 12 13 14 15 16 17 18 19 20 21 22 23" at bounding box center [973, 419] width 29 height 26
type input "16:00"
click at [1189, 404] on div "October 8th - October 14th 2025 MEA - Meal Allowance AWA - Away Allowence Shift…" at bounding box center [730, 280] width 975 height 1121
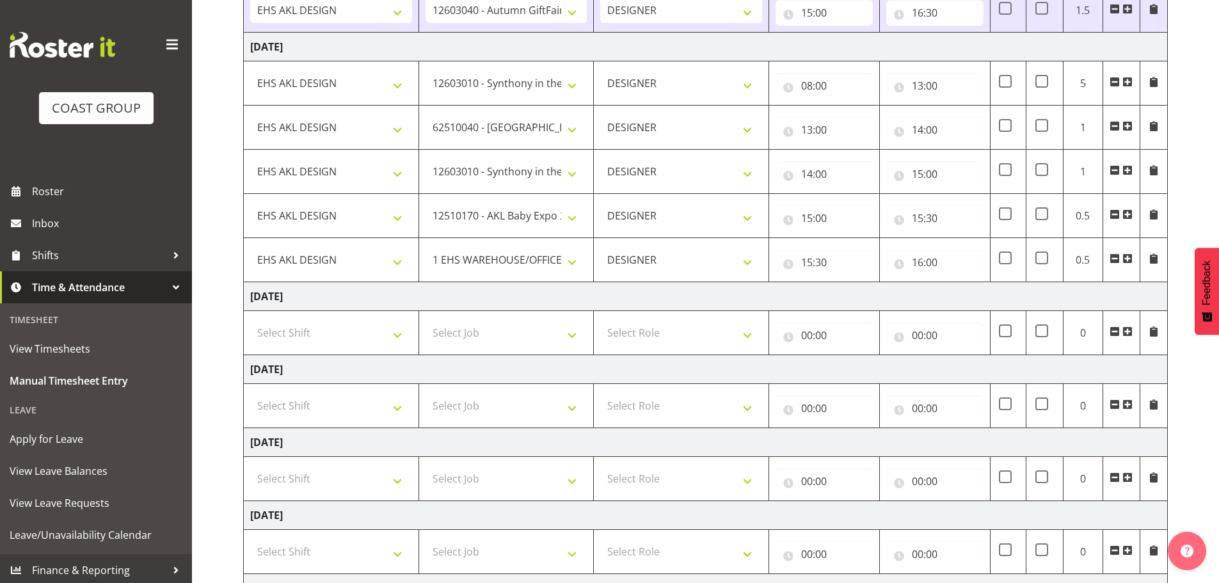
scroll to position [652, 0]
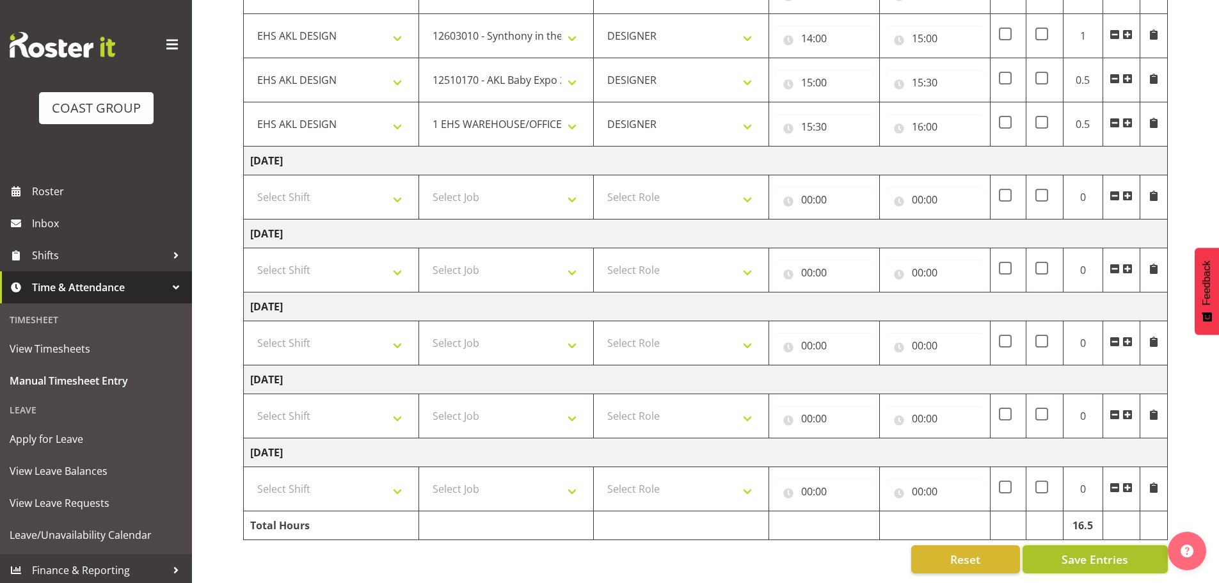
click at [1080, 551] on span "Save Entries" at bounding box center [1094, 559] width 67 height 17
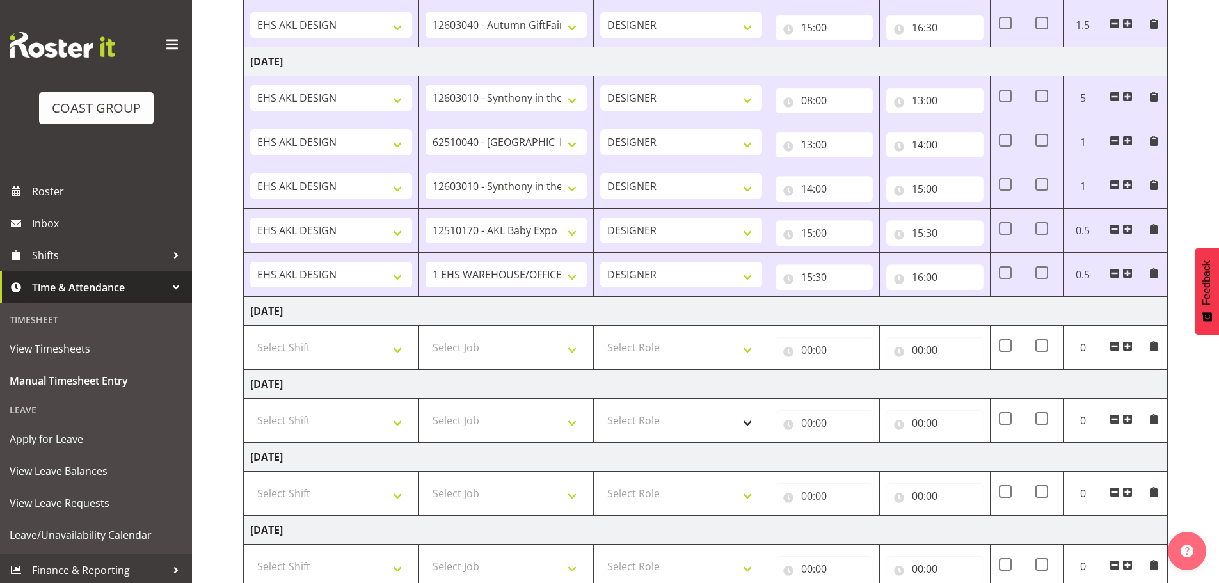
scroll to position [461, 0]
